Goal: Transaction & Acquisition: Purchase product/service

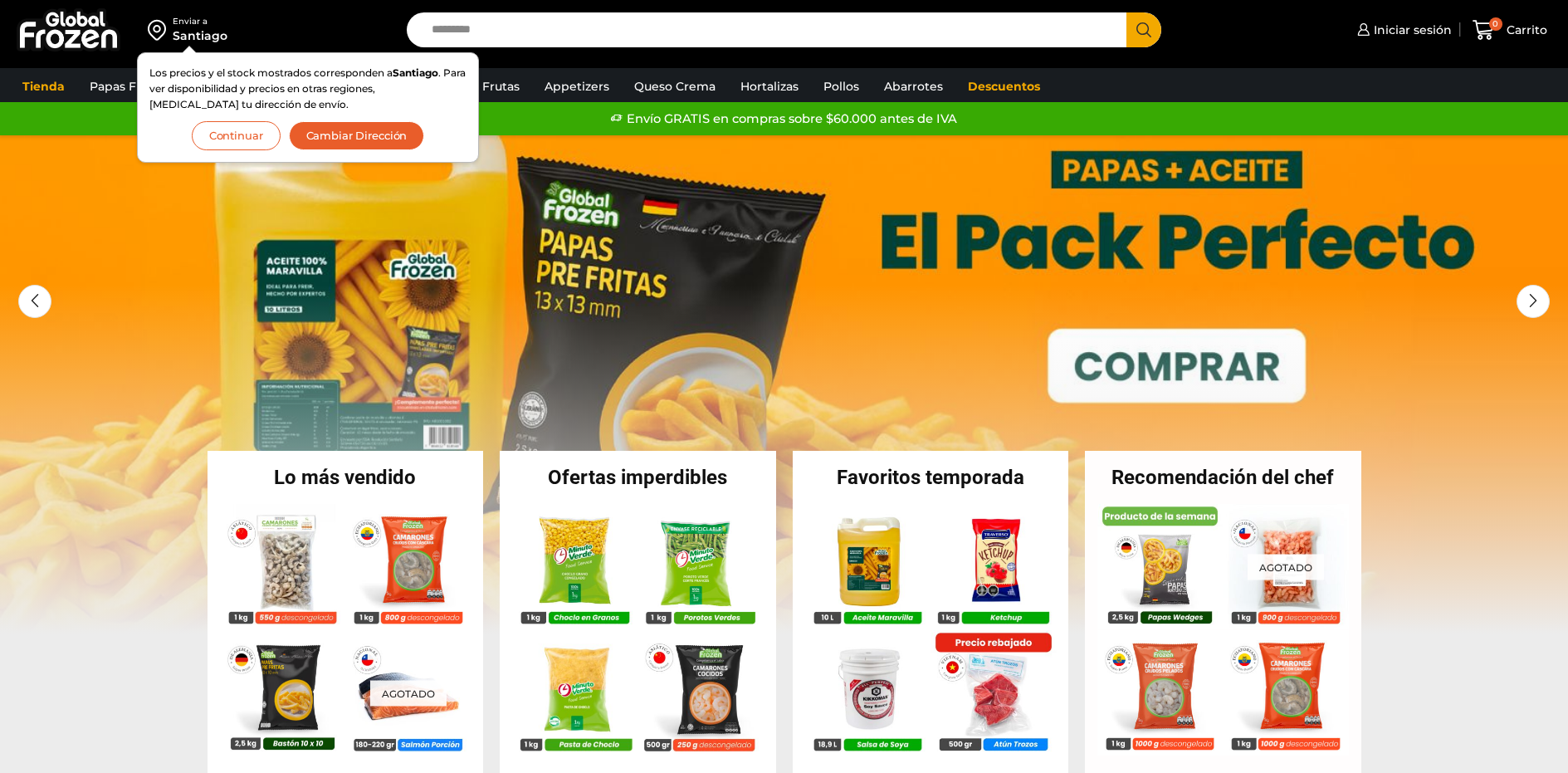
click at [228, 134] on button "Continuar" at bounding box center [236, 135] width 89 height 29
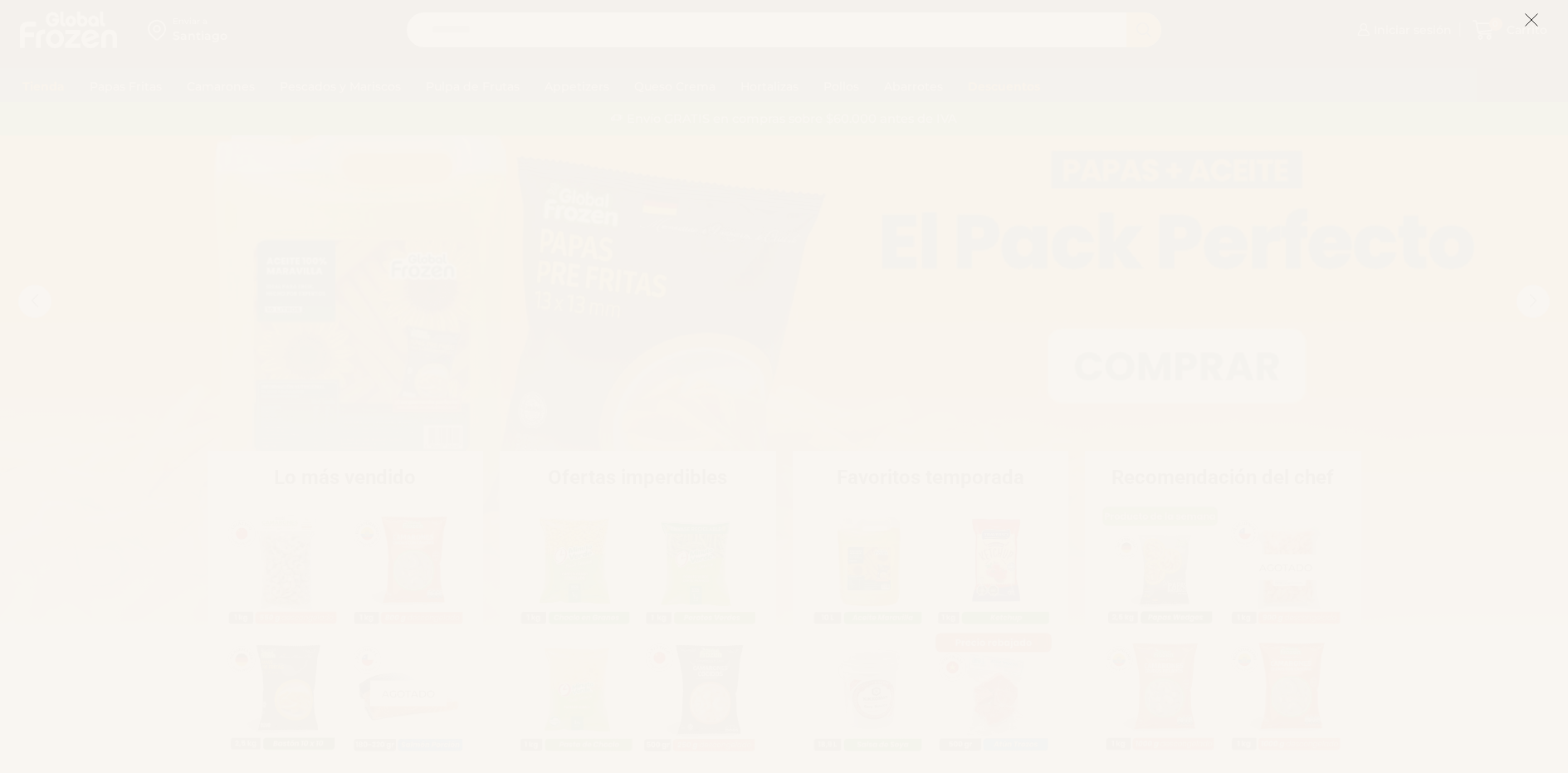
click at [1535, 18] on icon at bounding box center [1531, 19] width 15 height 15
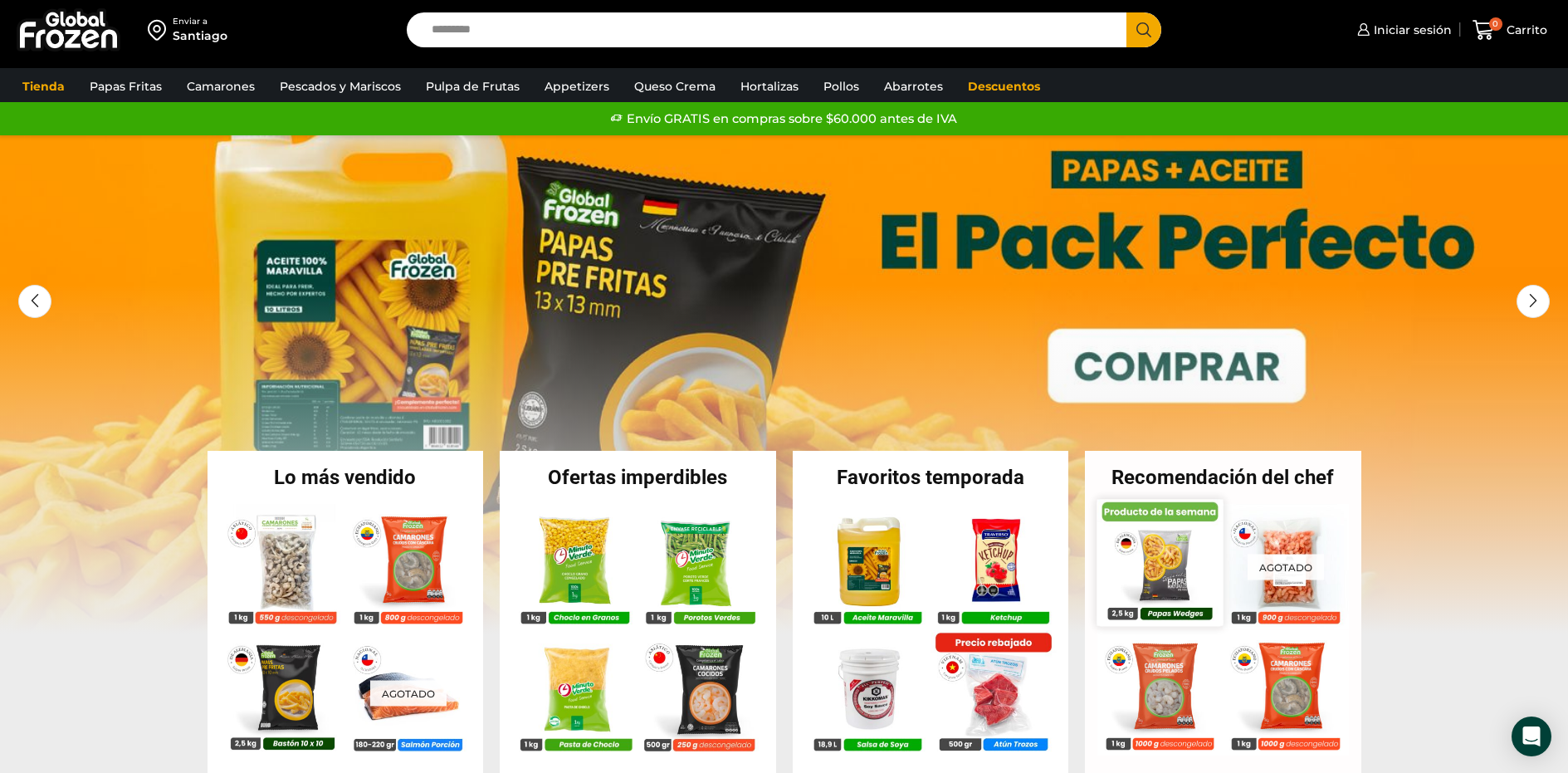
click at [1165, 562] on img at bounding box center [1159, 562] width 126 height 126
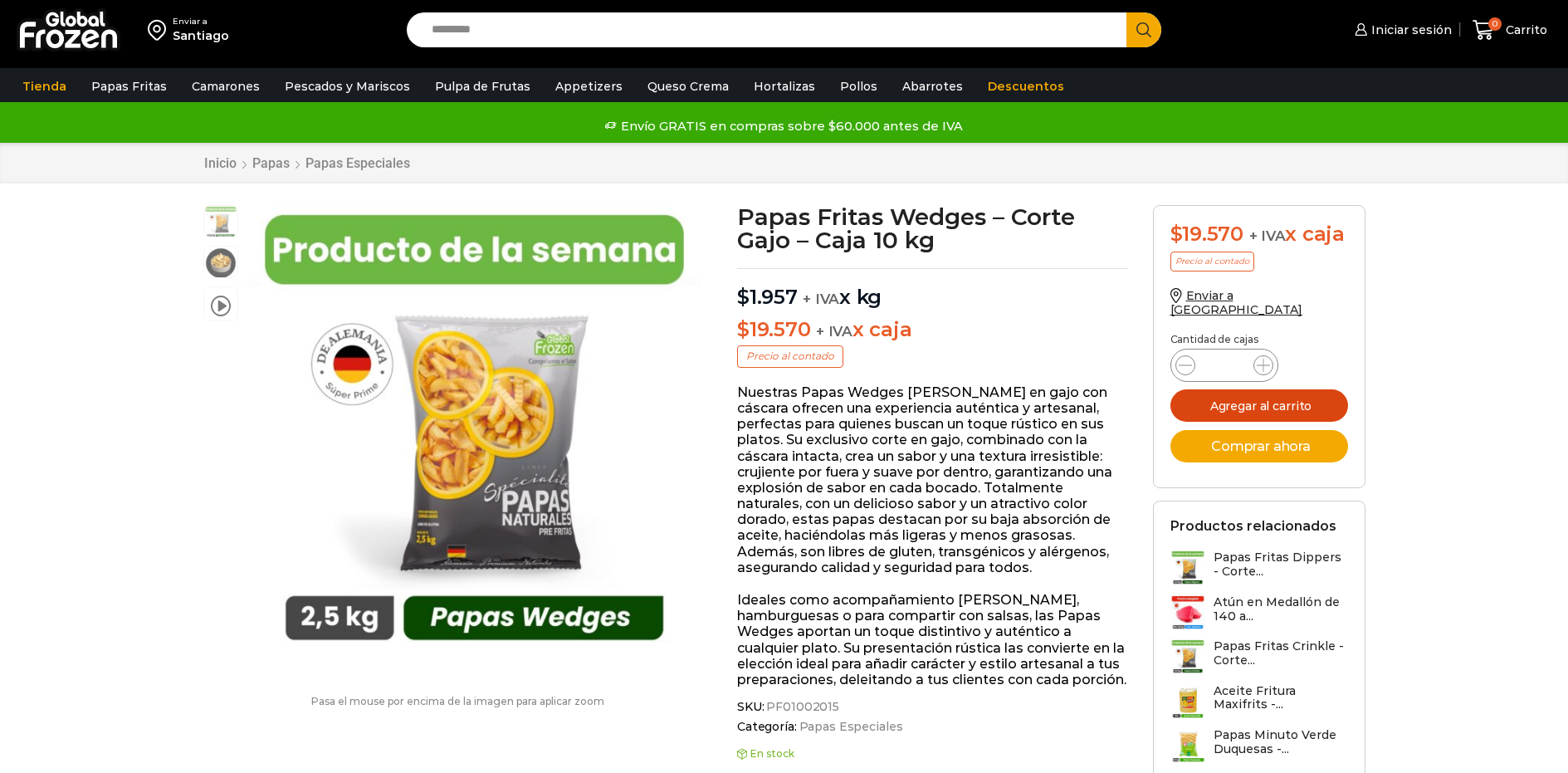
click at [1228, 393] on button "Agregar al carrito" at bounding box center [1258, 405] width 178 height 32
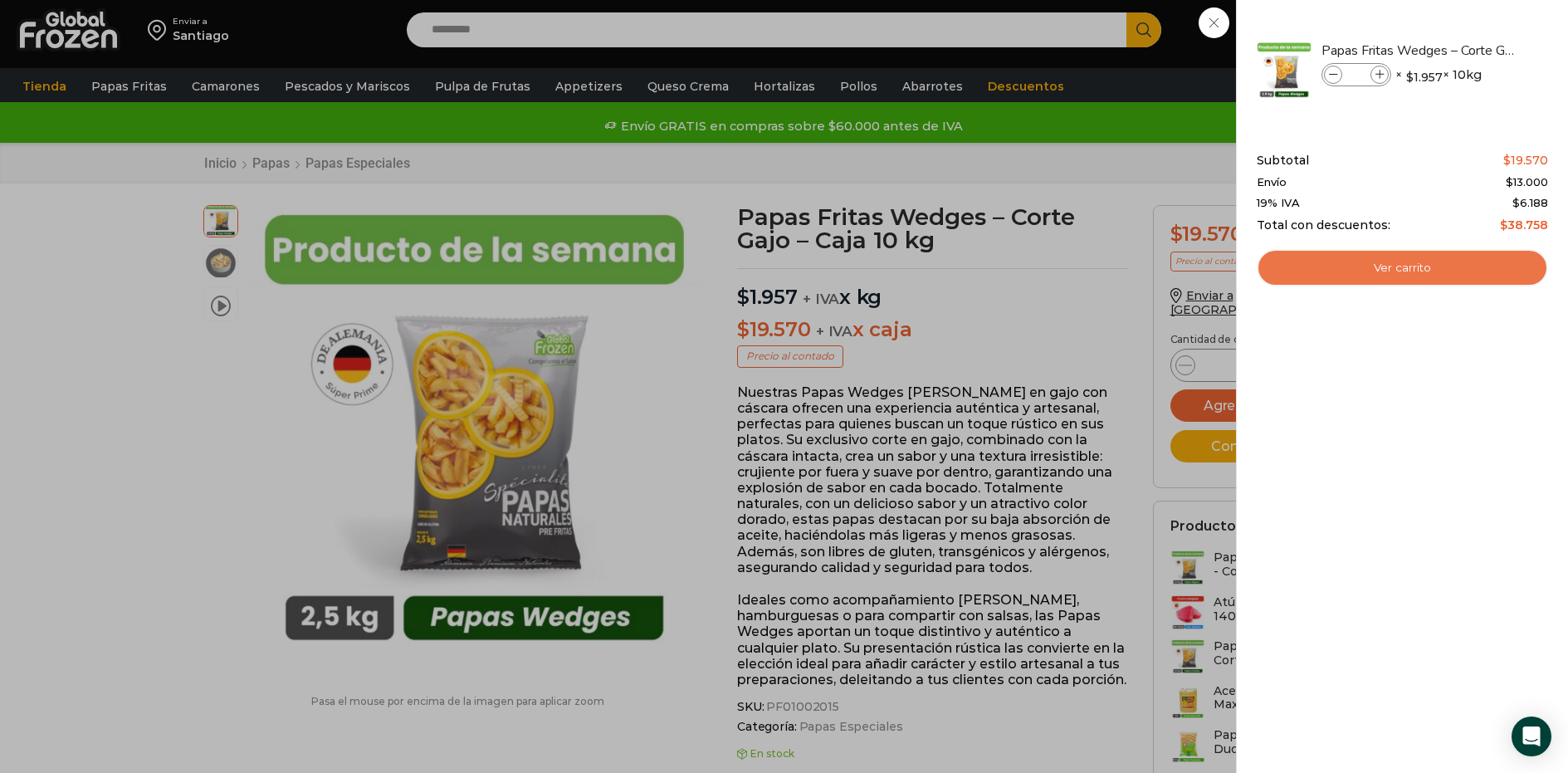
click at [1372, 278] on link "Ver carrito" at bounding box center [1402, 268] width 291 height 39
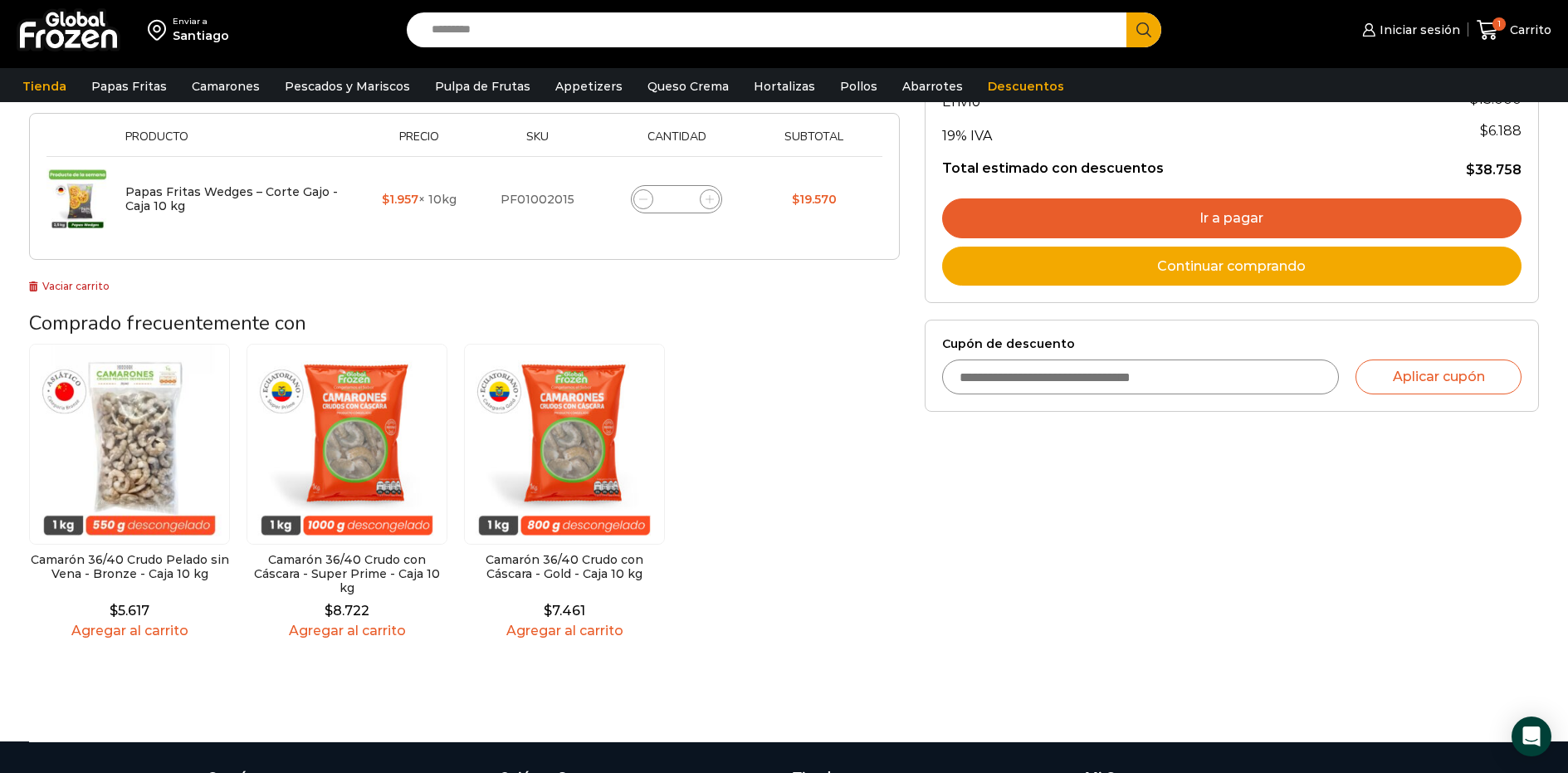
scroll to position [459, 0]
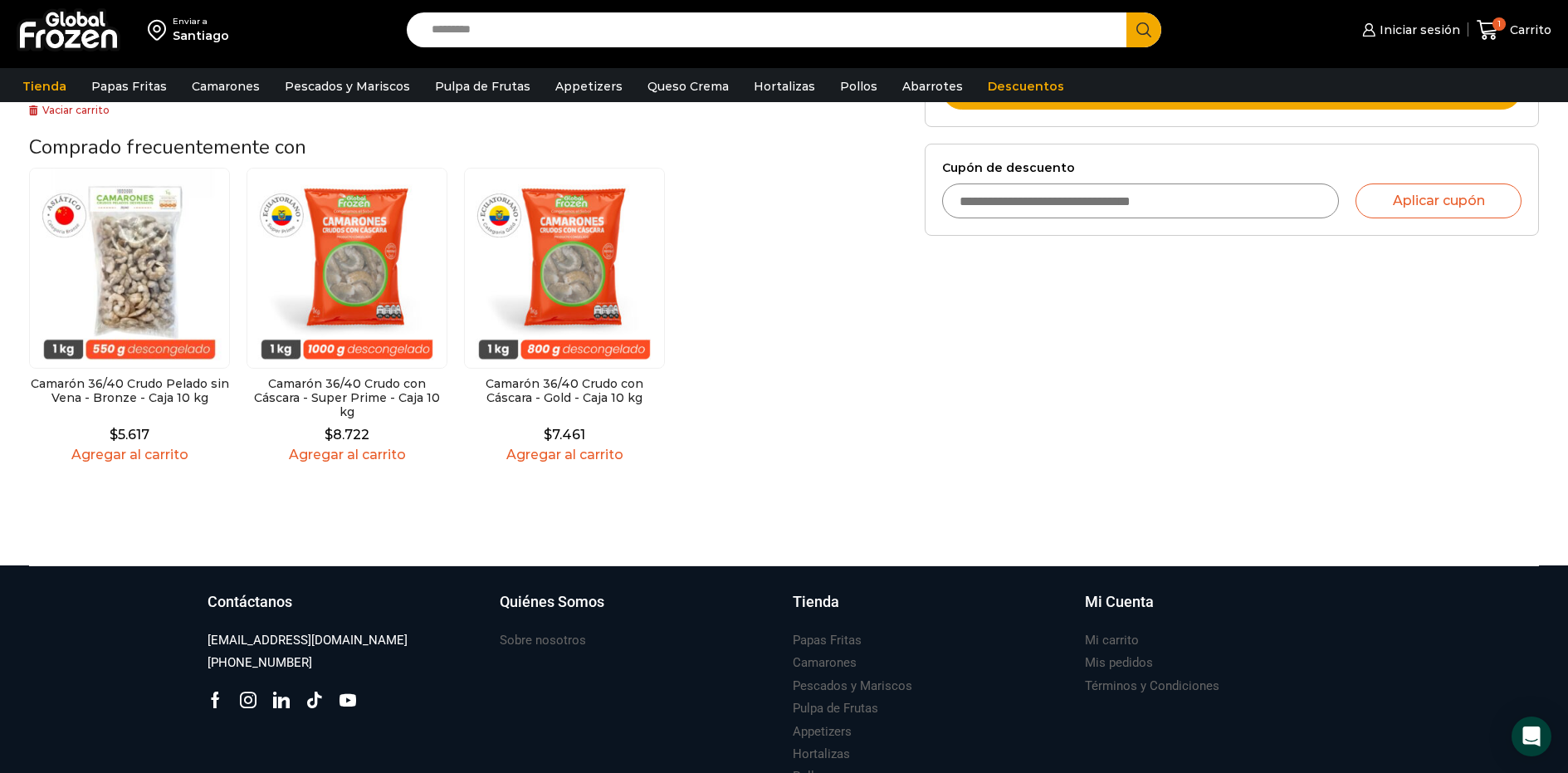
click at [372, 438] on div "Camarón 36/40 Crudo con Cáscara - Super Prime - Caja 10 kg $ 8.722 Agregar al c…" at bounding box center [346, 315] width 201 height 296
click at [372, 447] on link "Agregar al carrito" at bounding box center [346, 454] width 201 height 16
